Goal: Transaction & Acquisition: Purchase product/service

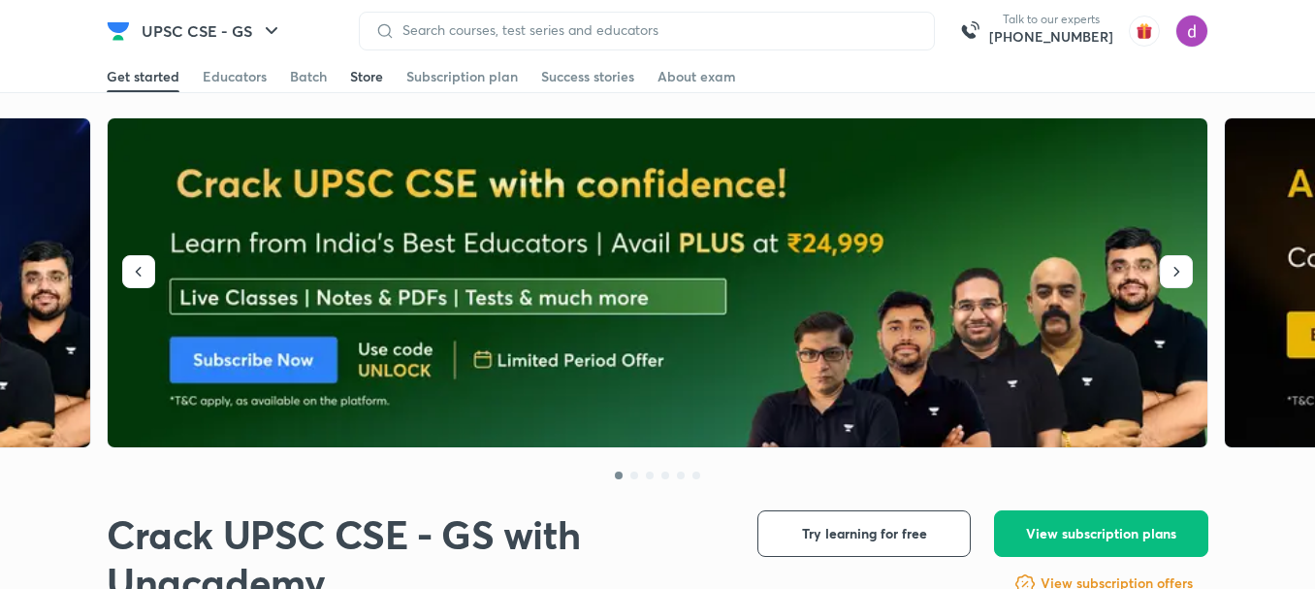
click at [367, 80] on div "Store" at bounding box center [366, 76] width 33 height 19
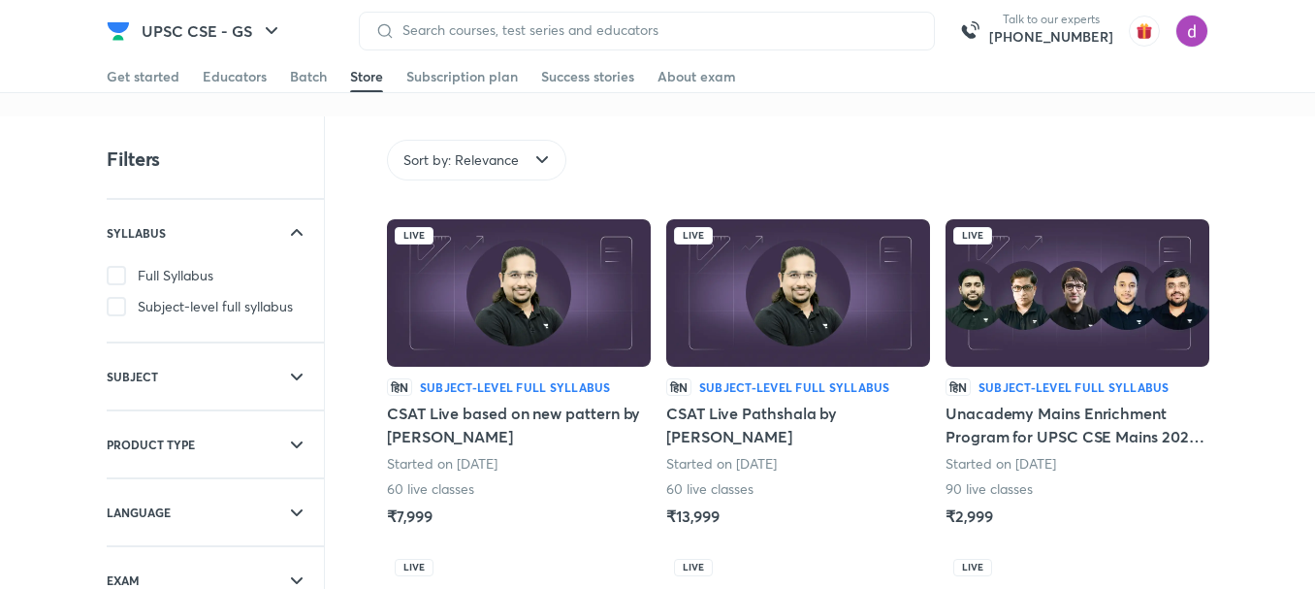
scroll to position [3, 0]
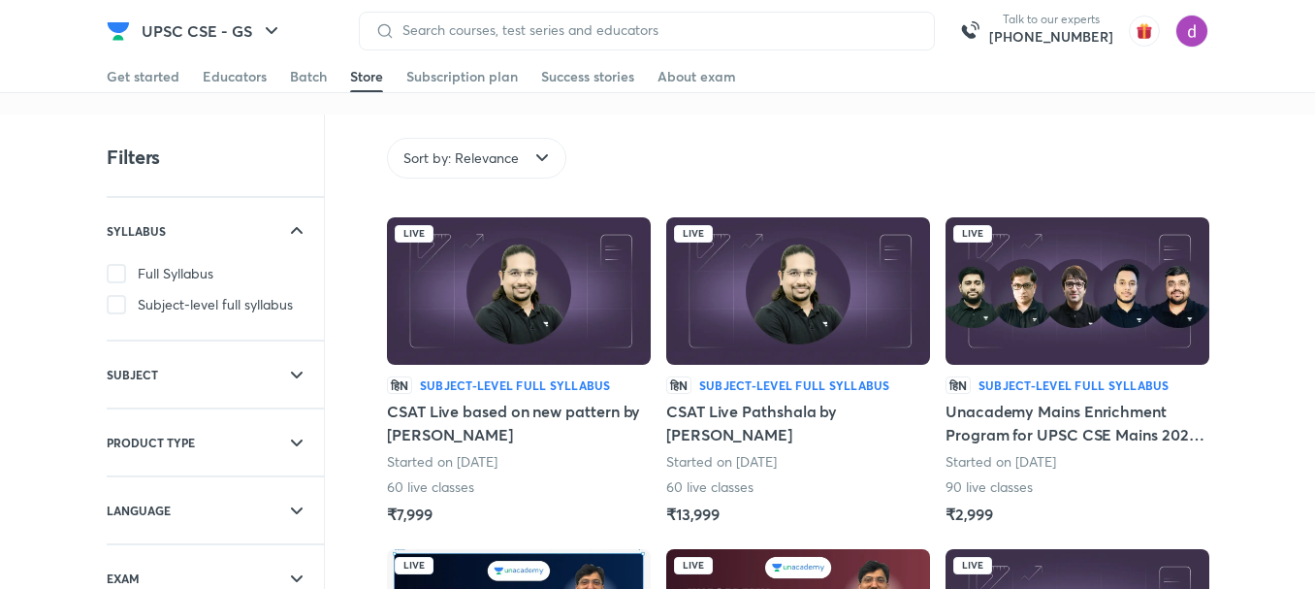
click at [802, 156] on div "Sort by: Relevance" at bounding box center [801, 158] width 829 height 41
click at [995, 159] on div "Sort by: Relevance" at bounding box center [801, 158] width 829 height 41
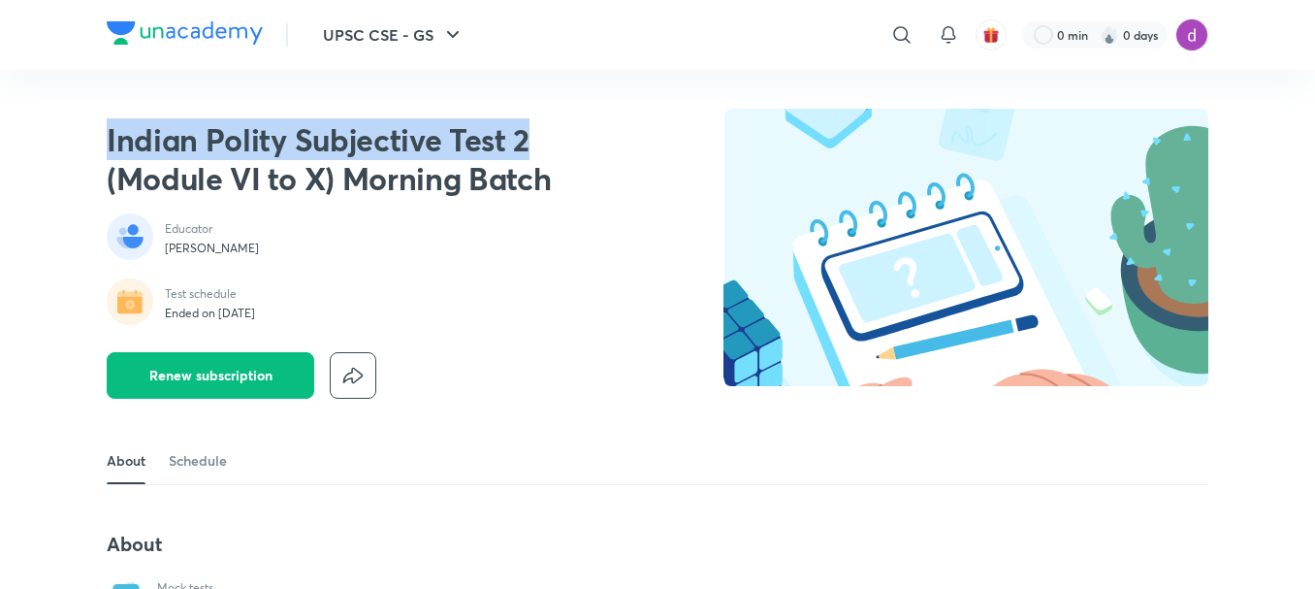
drag, startPoint x: 550, startPoint y: 152, endPoint x: 104, endPoint y: 133, distance: 446.5
copy h2 "Indian Polity Subjective Test 2"
click at [296, 136] on h2 "Indian Polity Subjective Test 2 (Module VI to X) Morning Batch" at bounding box center [355, 159] width 496 height 78
